Goal: Task Accomplishment & Management: Manage account settings

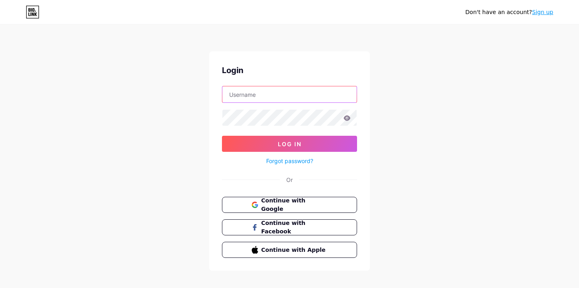
type input "[EMAIL_ADDRESS][DOMAIN_NAME]"
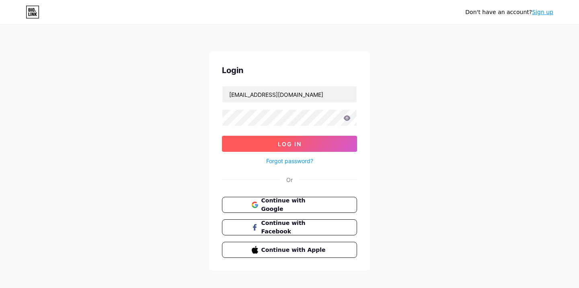
click at [278, 144] on span "Log In" at bounding box center [290, 144] width 24 height 7
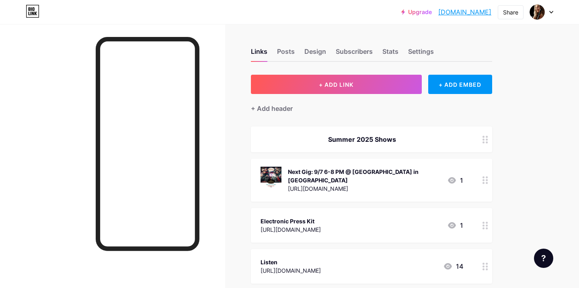
click at [361, 171] on div "Next Gig: 9/7 6-8 PM @ [GEOGRAPHIC_DATA] in [GEOGRAPHIC_DATA]" at bounding box center [364, 176] width 153 height 17
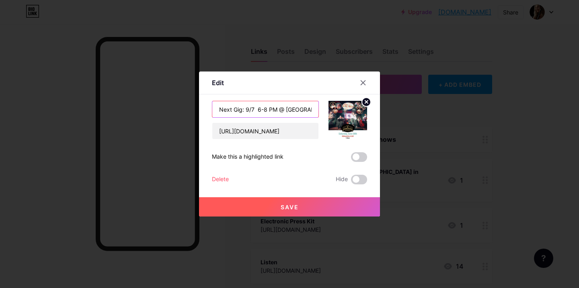
drag, startPoint x: 287, startPoint y: 110, endPoint x: 294, endPoint y: 112, distance: 7.4
click at [295, 112] on input "Next Gig: 9/7 6-8 PM @ [GEOGRAPHIC_DATA] in [GEOGRAPHIC_DATA]" at bounding box center [265, 109] width 106 height 16
type input "Next Gig: 9/7 6-8 PM @ [PERSON_NAME][GEOGRAPHIC_DATA] in [GEOGRAPHIC_DATA]"
click at [363, 82] on icon at bounding box center [363, 83] width 6 height 6
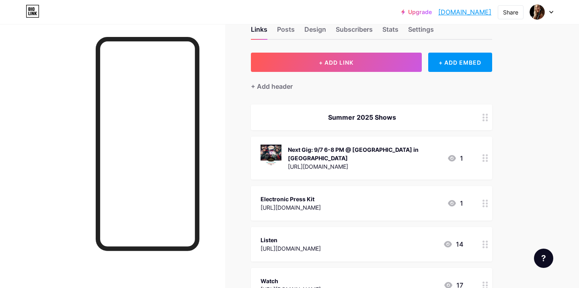
scroll to position [24, 0]
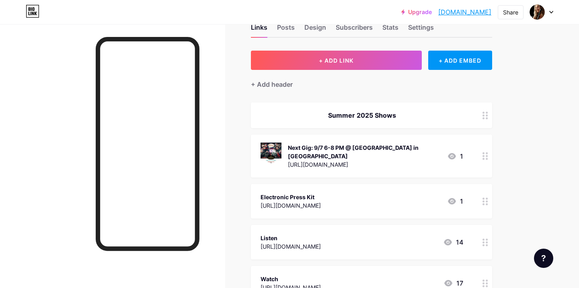
click at [305, 201] on div "[URL][DOMAIN_NAME]" at bounding box center [290, 205] width 60 height 8
click at [363, 82] on icon at bounding box center [363, 83] width 4 height 4
click at [369, 145] on div "Next Gig: 9/7 6-8 PM @ [GEOGRAPHIC_DATA] in [GEOGRAPHIC_DATA]" at bounding box center [364, 152] width 153 height 17
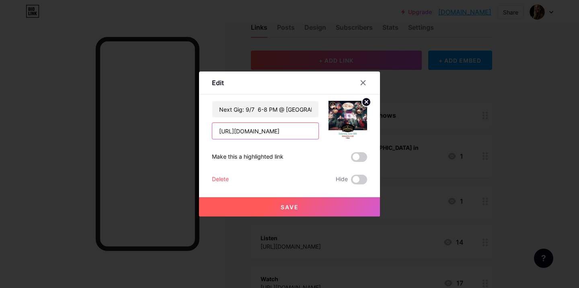
click at [250, 131] on input "[URL][DOMAIN_NAME]" at bounding box center [265, 131] width 106 height 16
paste input "6nudxYS47"
type input "[URL][DOMAIN_NAME]"
click at [287, 109] on input "Next Gig: 9/7 6-8 PM @ [GEOGRAPHIC_DATA] in [GEOGRAPHIC_DATA]" at bounding box center [265, 109] width 106 height 16
click at [249, 109] on input "Next Gig: 9/7 6-8 PM @ [GEOGRAPHIC_DATA] in [GEOGRAPHIC_DATA]" at bounding box center [265, 109] width 106 height 16
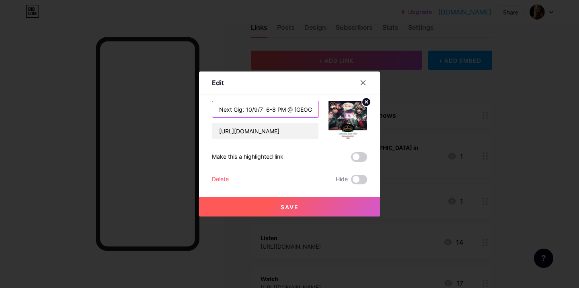
click at [262, 110] on input "Next Gig: 10/9/7 6-8 PM @ [GEOGRAPHIC_DATA] in [GEOGRAPHIC_DATA]" at bounding box center [265, 109] width 106 height 16
click at [289, 111] on input "Next Gig: 10/9 6-8 PM @ [GEOGRAPHIC_DATA] in [GEOGRAPHIC_DATA]" at bounding box center [265, 109] width 106 height 16
type input "Next Gig: 10/9 6-8 PM @ [PERSON_NAME][GEOGRAPHIC_DATA] in [GEOGRAPHIC_DATA]"
click at [293, 167] on div "Next Gig: 10/9 6-8 PM @ [PERSON_NAME][GEOGRAPHIC_DATA] in [GEOGRAPHIC_DATA] [UR…" at bounding box center [289, 143] width 155 height 84
click at [355, 156] on span at bounding box center [359, 157] width 16 height 10
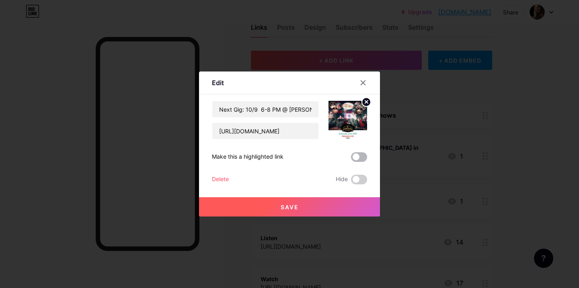
click at [351, 159] on input "checkbox" at bounding box center [351, 159] width 0 height 0
click at [291, 204] on span "Save" at bounding box center [290, 207] width 18 height 7
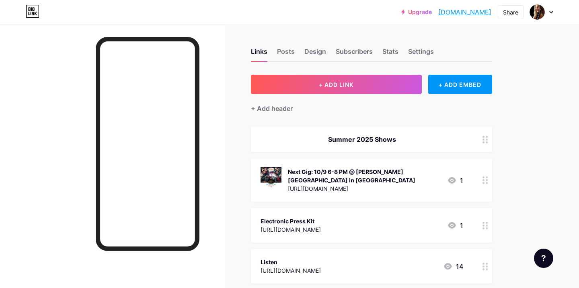
scroll to position [0, 0]
